Goal: Transaction & Acquisition: Purchase product/service

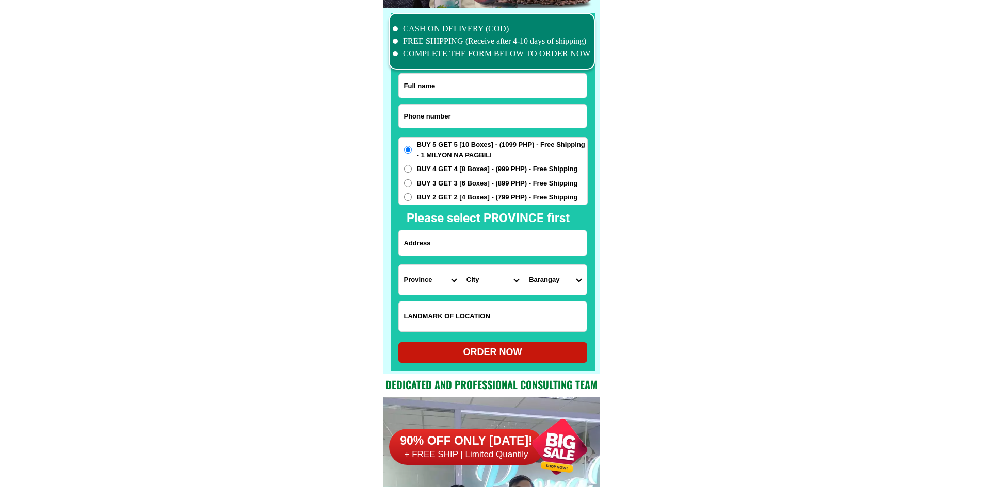
scroll to position [8019, 0]
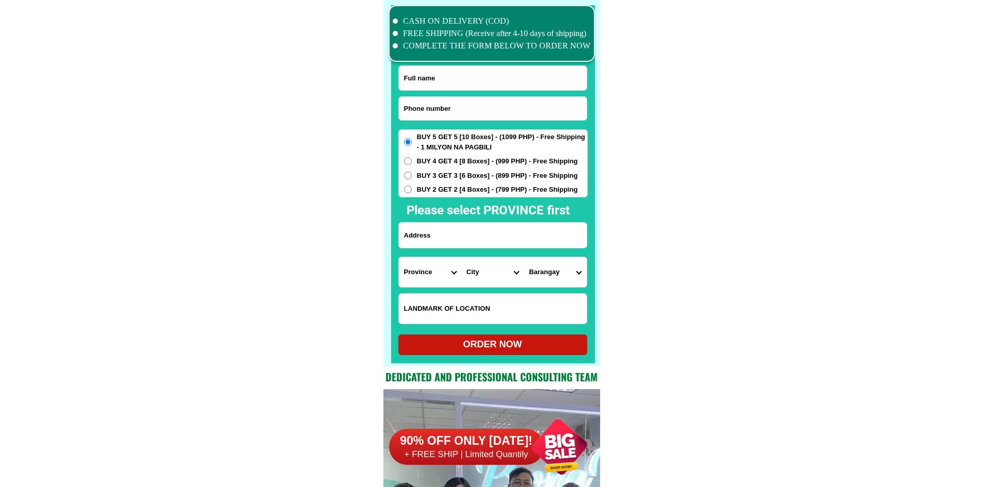
click at [484, 117] on input "Input phone_number" at bounding box center [493, 108] width 188 height 23
paste input "0994. 991. 7955."
type input "09949917955"
click at [445, 77] on input "Input full_name" at bounding box center [493, 78] width 188 height 24
paste input "[PERSON_NAME]belaje"
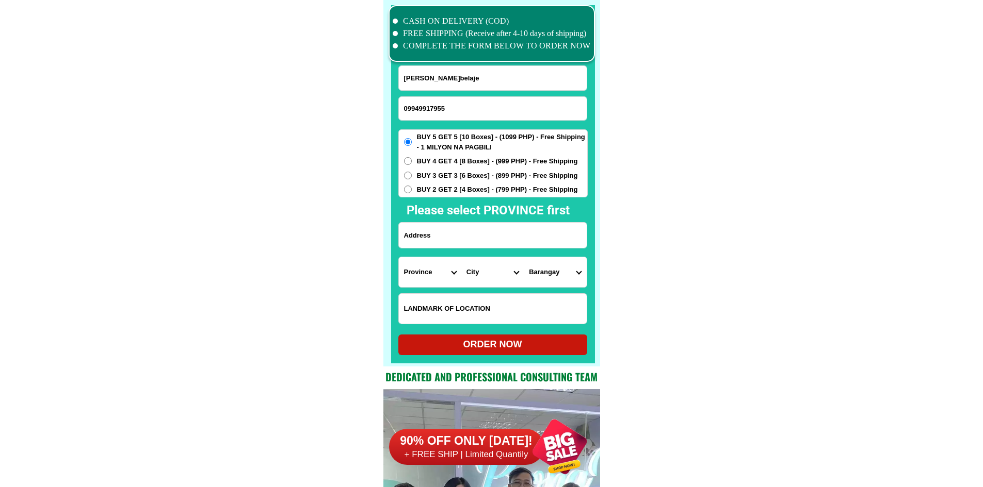
type input "[PERSON_NAME]belaje"
click at [469, 243] on input "Input address" at bounding box center [493, 235] width 188 height 25
paste input "brgy. cabadsan proper alang alang [GEOGRAPHIC_DATA][PERSON_NAME] sa [DEMOGRAPHI…"
type input "brgy. cabadsan proper alang alang [GEOGRAPHIC_DATA][PERSON_NAME] sa [DEMOGRAPHI…"
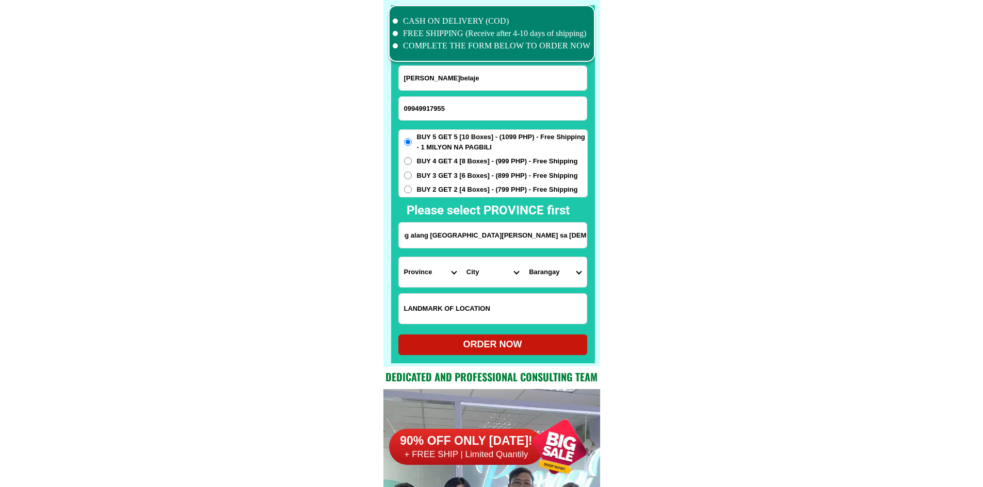
scroll to position [0, 0]
drag, startPoint x: 476, startPoint y: 238, endPoint x: 658, endPoint y: 248, distance: 182.3
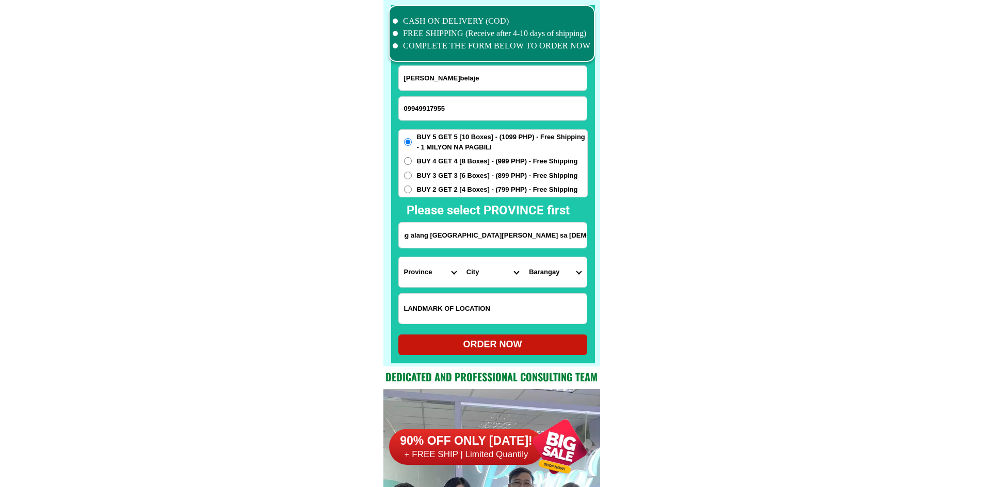
scroll to position [0, 0]
click at [430, 276] on select "Province [GEOGRAPHIC_DATA] [GEOGRAPHIC_DATA][PERSON_NAME][GEOGRAPHIC_DATA][GEOG…" at bounding box center [430, 272] width 62 height 30
select select "63_199"
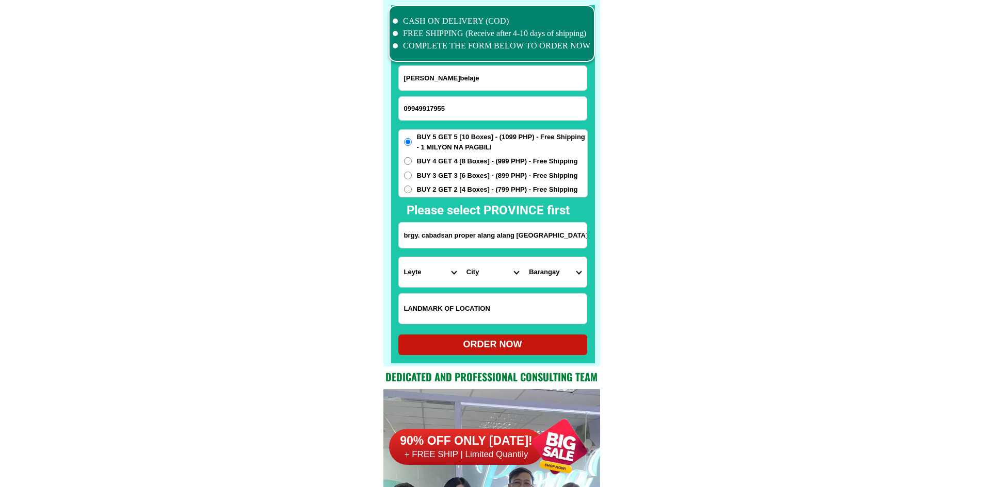
click at [503, 279] on select "City [GEOGRAPHIC_DATA][PERSON_NAME][GEOGRAPHIC_DATA] [GEOGRAPHIC_DATA] [GEOGRAP…" at bounding box center [492, 272] width 62 height 30
click at [502, 277] on select "City [GEOGRAPHIC_DATA][PERSON_NAME][GEOGRAPHIC_DATA] [GEOGRAPHIC_DATA] [GEOGRAP…" at bounding box center [492, 272] width 62 height 30
select select "63_1997349"
click at [459, 276] on select "Province [GEOGRAPHIC_DATA] [GEOGRAPHIC_DATA][PERSON_NAME][GEOGRAPHIC_DATA][GEOG…" at bounding box center [430, 272] width 62 height 30
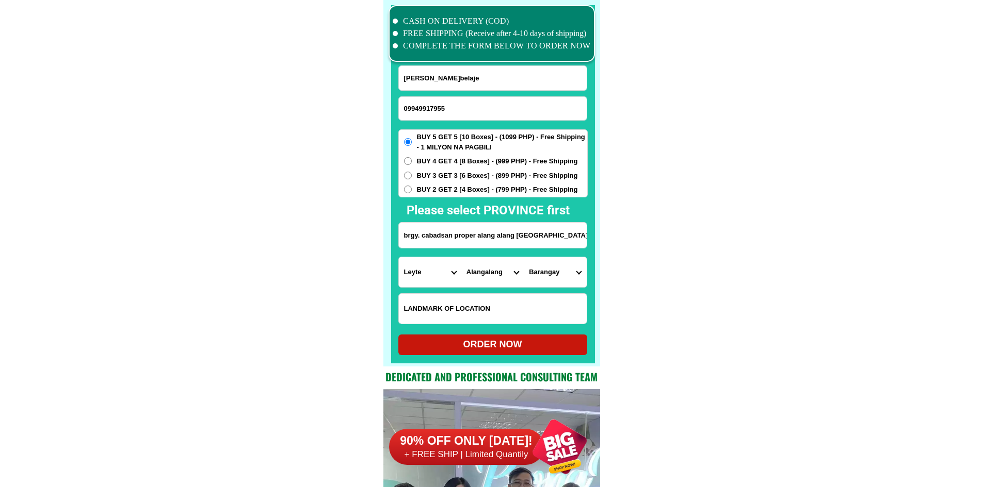
select select "63_976"
click at [494, 278] on select "City [PERSON_NAME][GEOGRAPHIC_DATA] [GEOGRAPHIC_DATA][PERSON_NAME]-city [PERSON…" at bounding box center [492, 272] width 62 height 30
select select "63_9769718"
click at [445, 274] on select "Province [GEOGRAPHIC_DATA] [GEOGRAPHIC_DATA][PERSON_NAME][GEOGRAPHIC_DATA][GEOG…" at bounding box center [430, 272] width 62 height 30
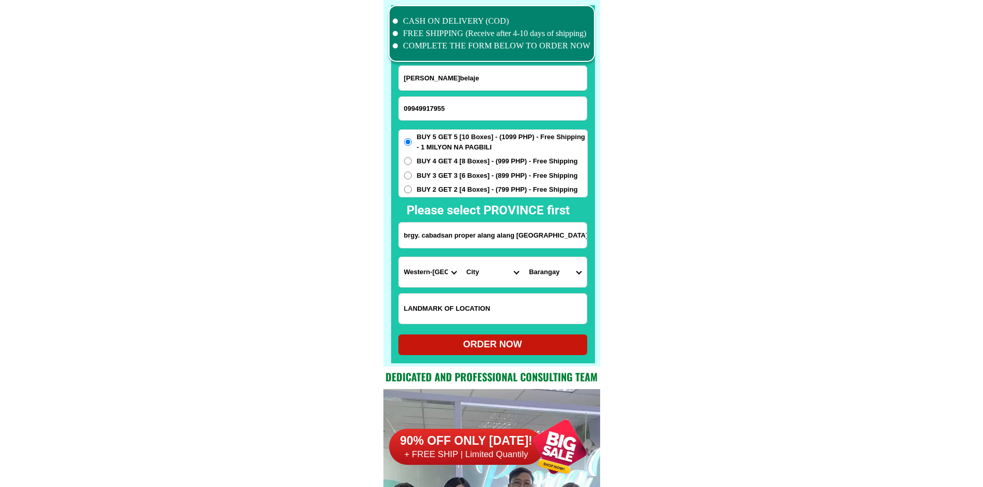
click at [445, 274] on select "Province [GEOGRAPHIC_DATA] [GEOGRAPHIC_DATA][PERSON_NAME][GEOGRAPHIC_DATA][GEOG…" at bounding box center [430, 272] width 62 height 30
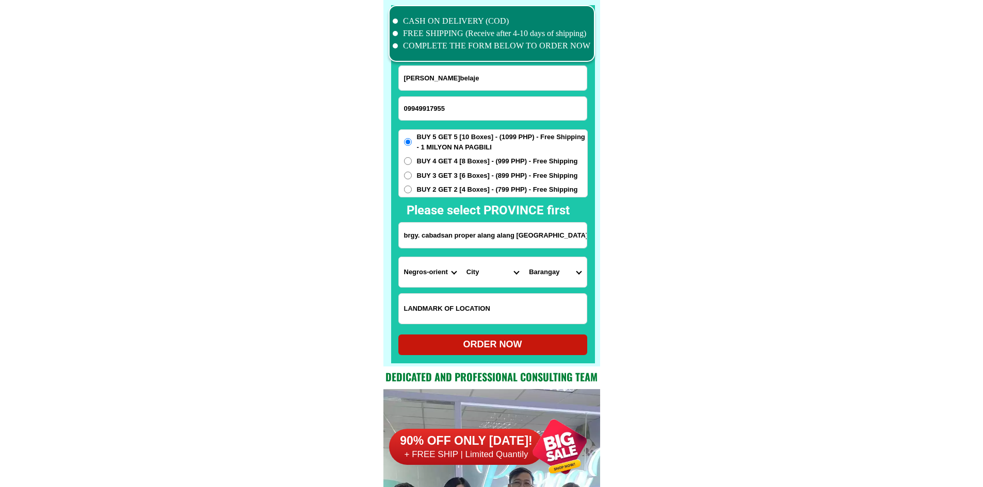
select select "63_199"
click at [499, 280] on select "City [GEOGRAPHIC_DATA][PERSON_NAME][GEOGRAPHIC_DATA] [GEOGRAPHIC_DATA] [GEOGRAP…" at bounding box center [492, 272] width 62 height 30
select select "63_1997349"
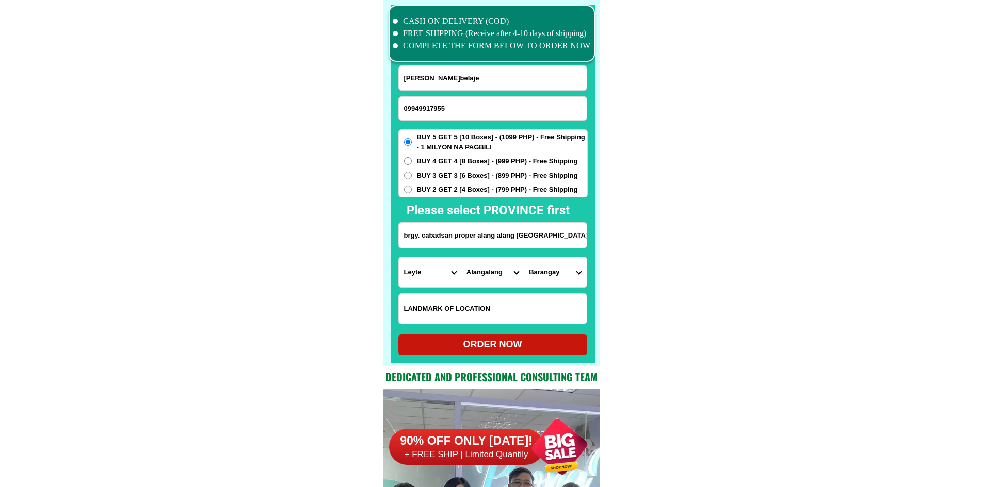
click at [547, 274] on select "Barangay [PERSON_NAME] (burabod) Bato Binongto-an Binotong Blumentritt (pob.) B…" at bounding box center [555, 272] width 62 height 30
select select "63_19973492875"
click at [557, 339] on div "ORDER NOW" at bounding box center [492, 345] width 189 height 14
radio input "true"
